Goal: Task Accomplishment & Management: Use online tool/utility

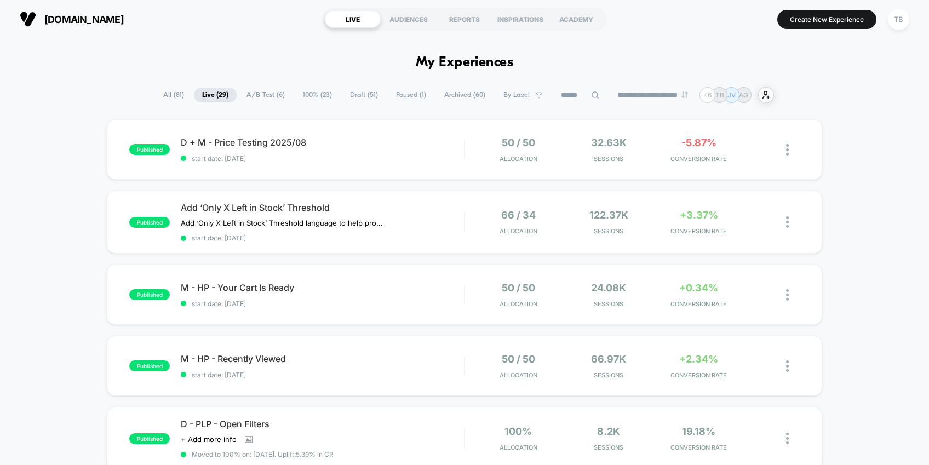
click at [70, 15] on span "[DOMAIN_NAME]" at bounding box center [83, 20] width 79 height 12
click at [68, 19] on span "[DOMAIN_NAME]" at bounding box center [83, 20] width 79 height 12
click at [243, 137] on span "D + M - Price Testing 2025/08 Click to edit experience details" at bounding box center [322, 142] width 283 height 11
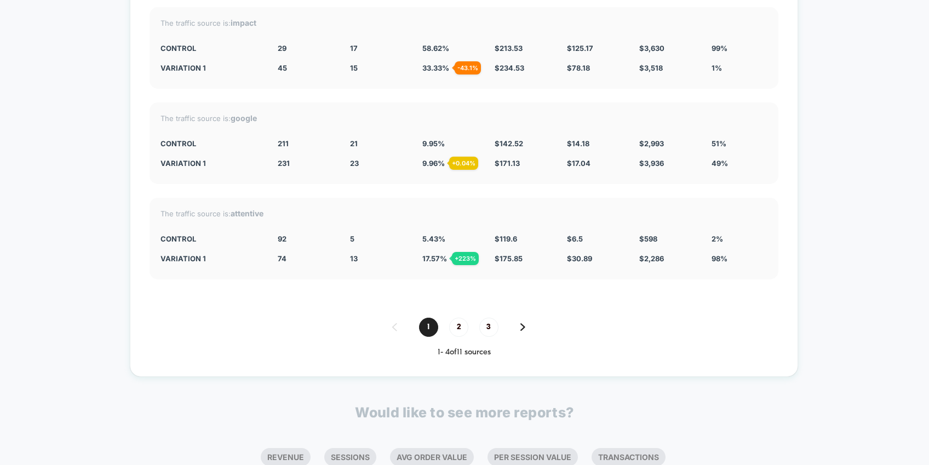
scroll to position [2691, 0]
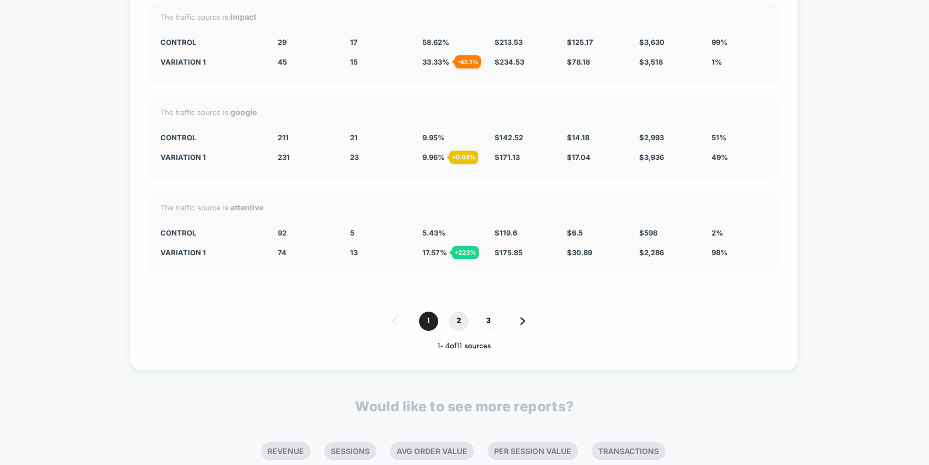
click at [460, 316] on span "2" at bounding box center [458, 321] width 19 height 19
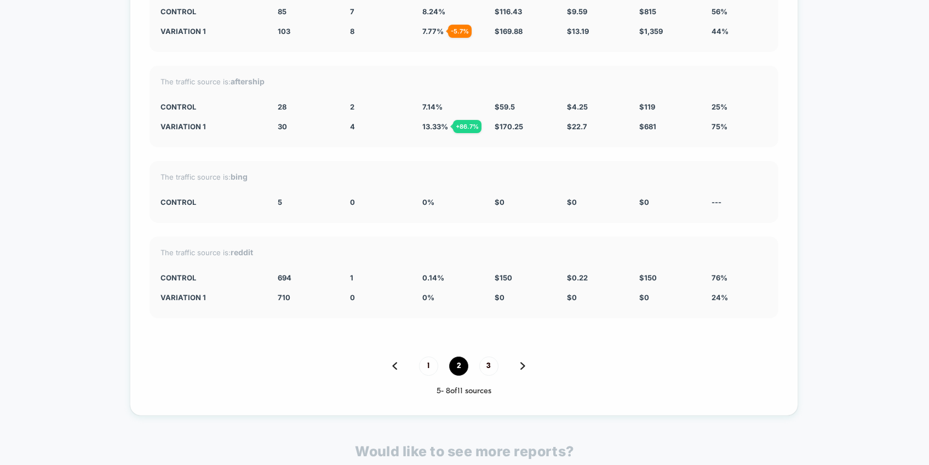
scroll to position [2627, 0]
click at [487, 367] on span "3" at bounding box center [488, 365] width 19 height 19
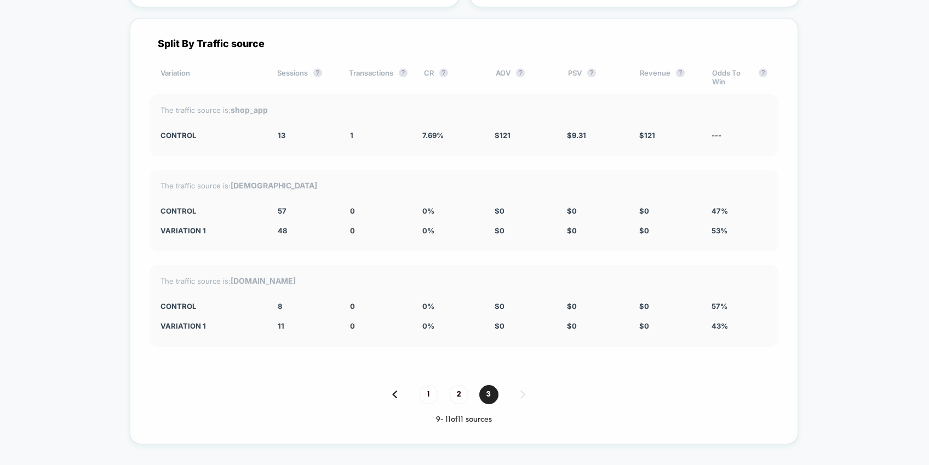
scroll to position [2501, 0]
click at [426, 393] on span "1" at bounding box center [428, 395] width 19 height 19
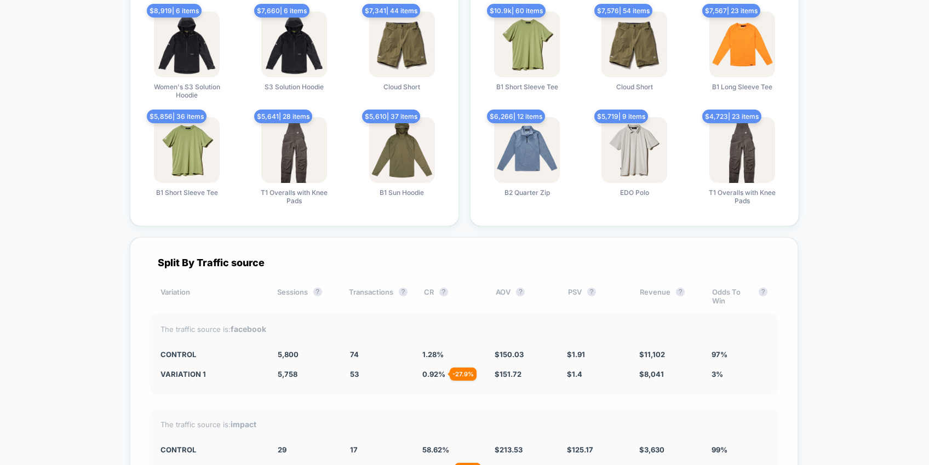
scroll to position [2073, 0]
